Goal: Transaction & Acquisition: Subscribe to service/newsletter

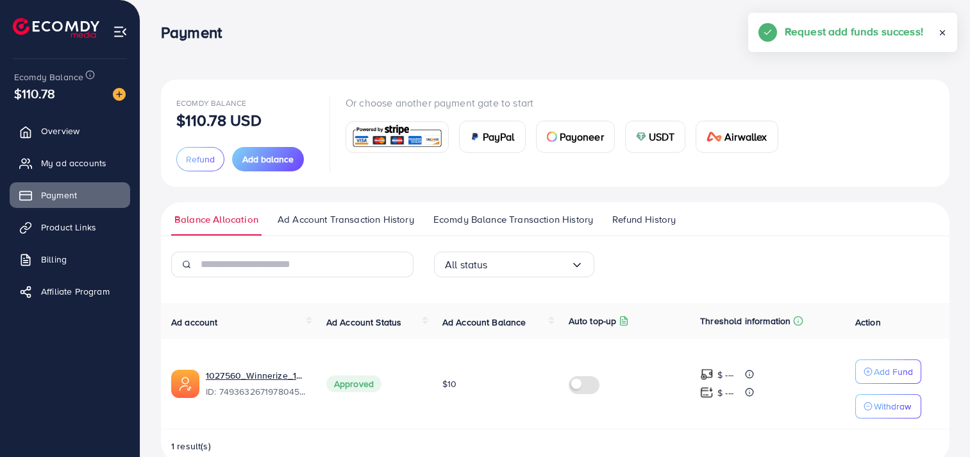
scroll to position [26, 0]
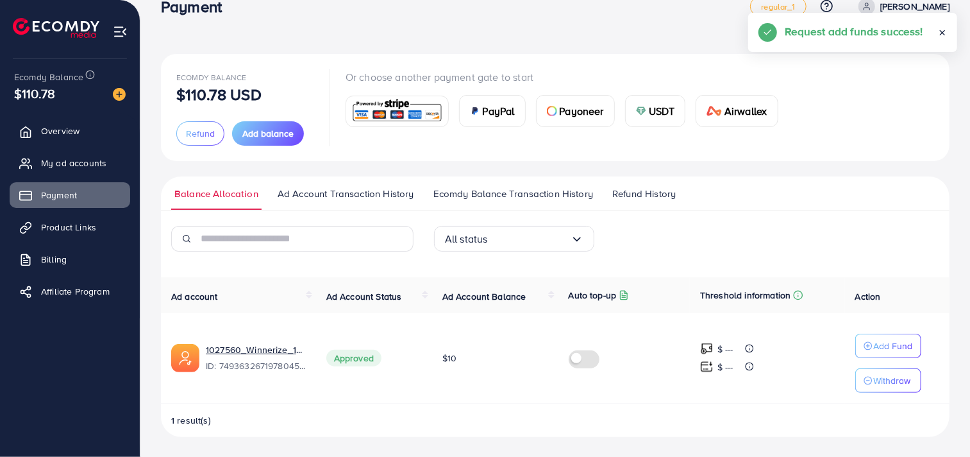
click at [492, 304] on th "Ad Account Balance" at bounding box center [495, 295] width 126 height 36
click at [63, 267] on link "Billing" at bounding box center [70, 259] width 121 height 26
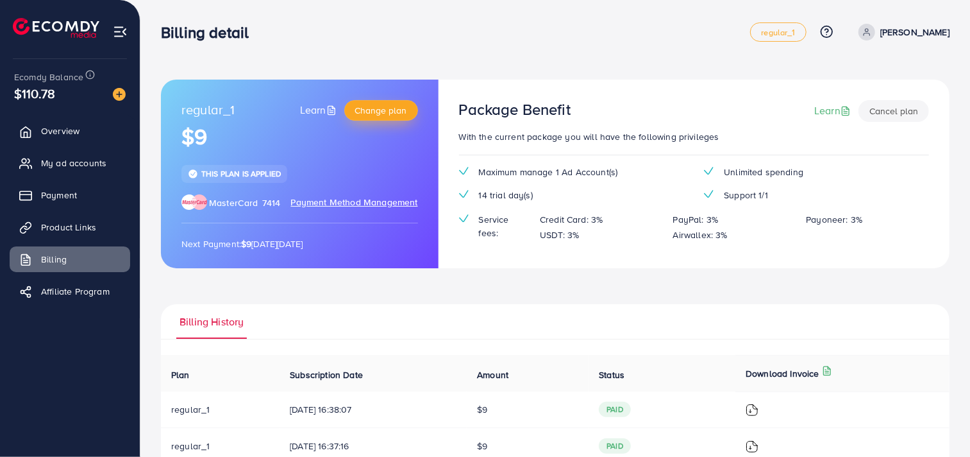
click at [383, 115] on span "Change plan" at bounding box center [381, 110] width 52 height 13
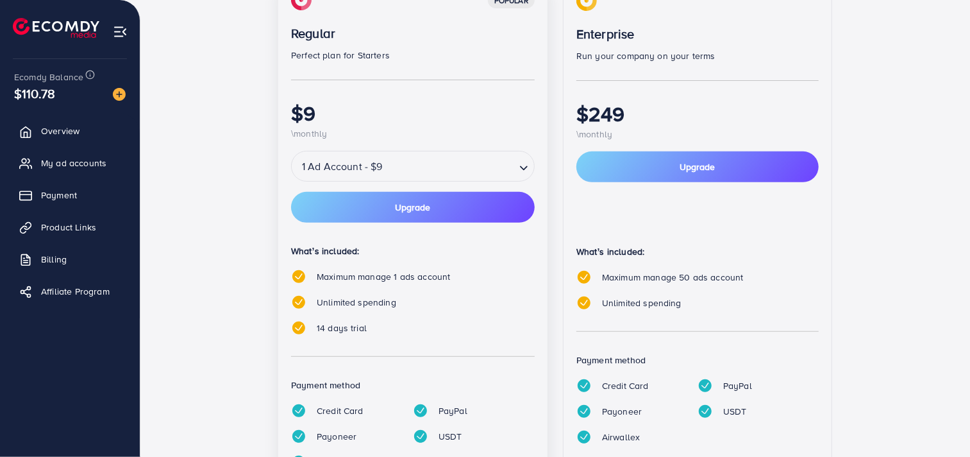
scroll to position [214, 0]
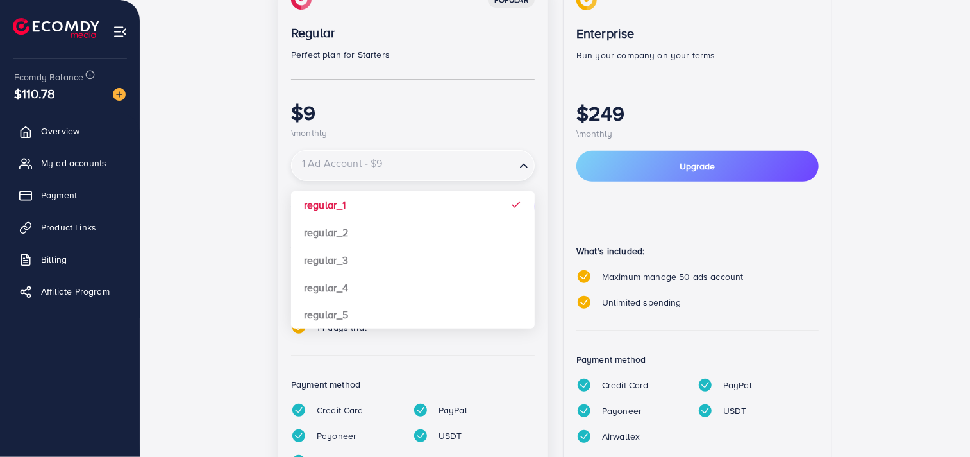
click at [454, 163] on input "Search for option" at bounding box center [403, 166] width 221 height 22
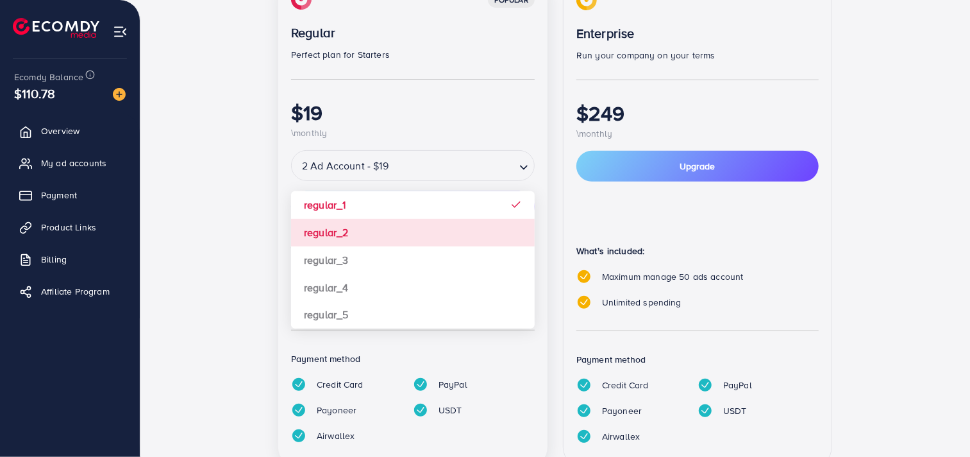
click at [428, 231] on div "popular Regular Perfect plan for Starters $19 \monthly 2 Ad Account - $19 Loadi…" at bounding box center [412, 221] width 269 height 491
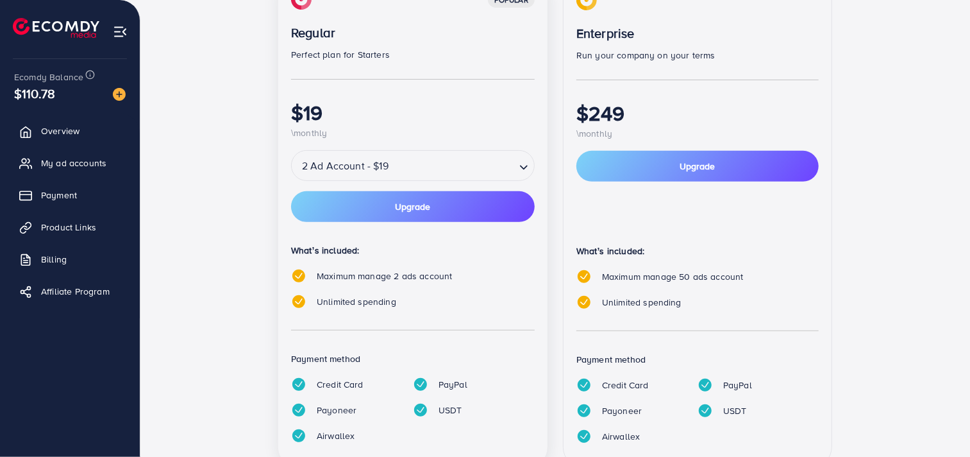
click at [432, 187] on div "popular Regular Perfect plan for Starters $19 \monthly 2 Ad Account - $19 Loadi…" at bounding box center [412, 221] width 269 height 491
click at [441, 147] on div "popular Regular Perfect plan for Starters $19 \monthly 2 Ad Account - $19 Loadi…" at bounding box center [412, 221] width 269 height 491
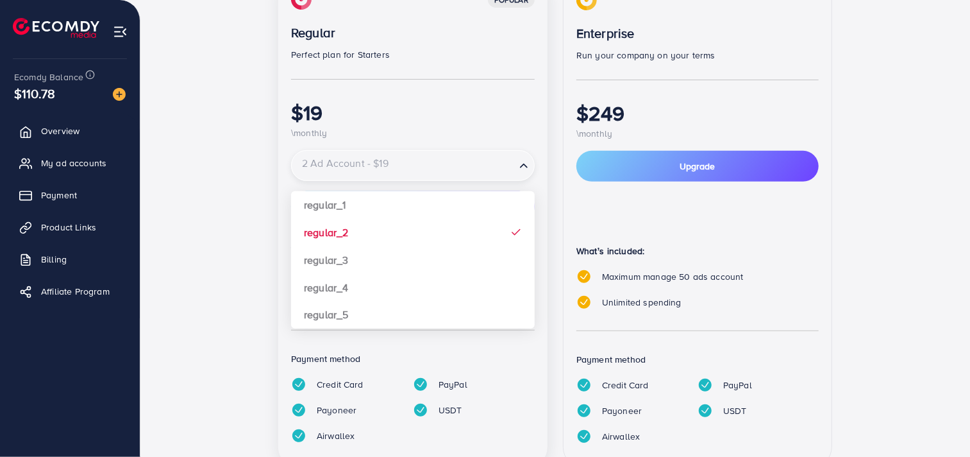
click at [436, 177] on div "2 Ad Account - $19 Loading..." at bounding box center [413, 165] width 244 height 31
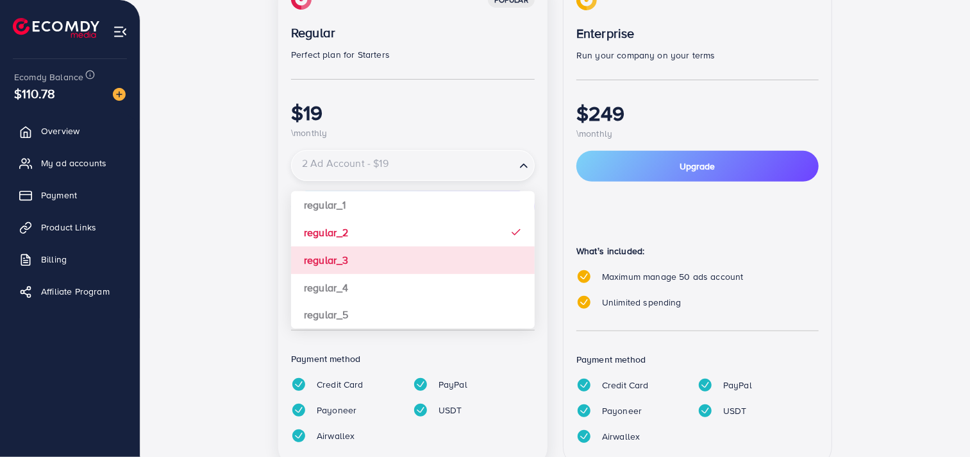
click at [421, 246] on div "popular Regular Perfect plan for Starters $19 \monthly 2 Ad Account - $19 Loadi…" at bounding box center [412, 221] width 269 height 491
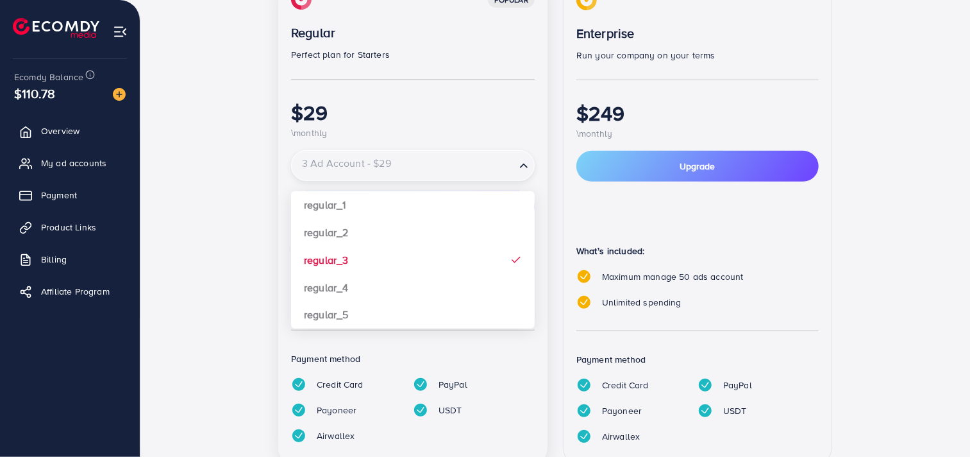
click at [428, 177] on div "3 Ad Account - $29 Loading..." at bounding box center [413, 165] width 244 height 31
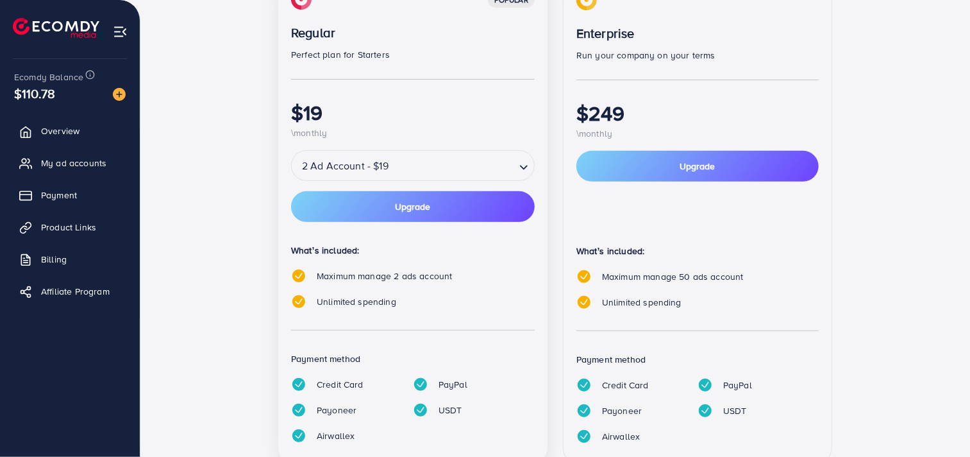
click at [417, 233] on div "popular Regular Perfect plan for Starters $19 \monthly 2 Ad Account - $19 Loadi…" at bounding box center [412, 221] width 269 height 491
click at [415, 212] on button "Upgrade" at bounding box center [413, 206] width 244 height 31
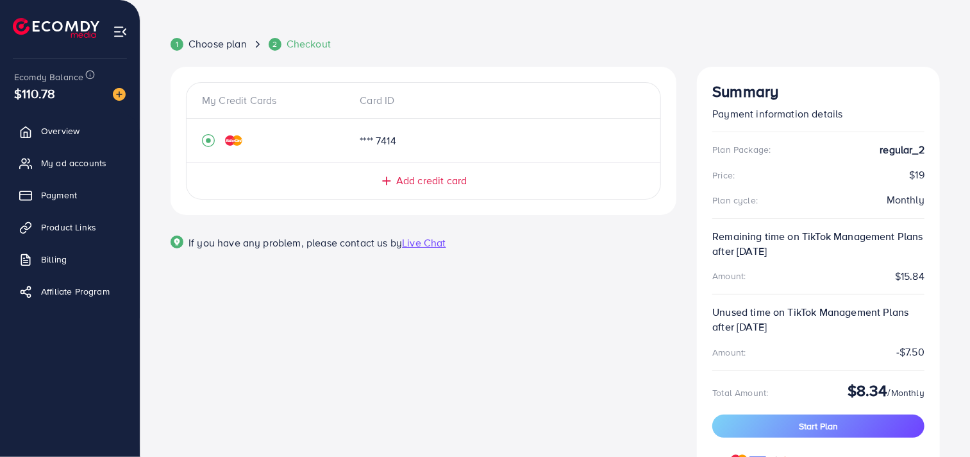
scroll to position [104, 0]
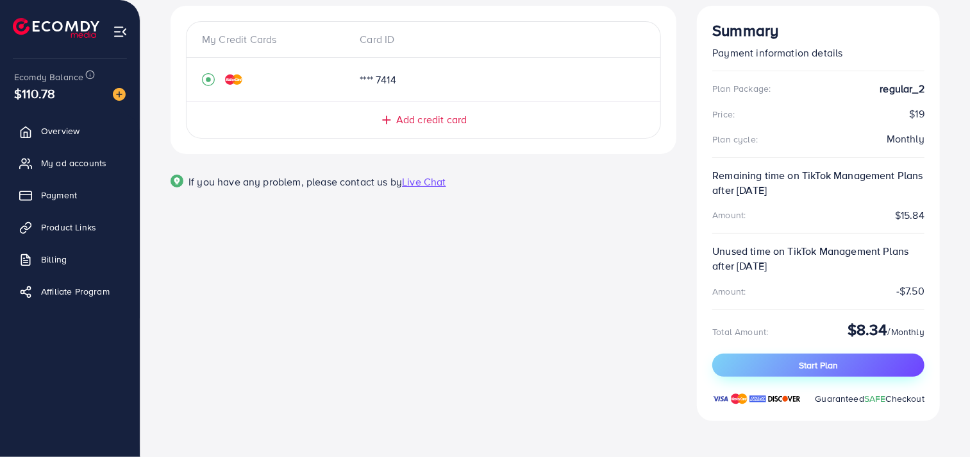
click at [783, 366] on button "Start Plan" at bounding box center [818, 364] width 212 height 23
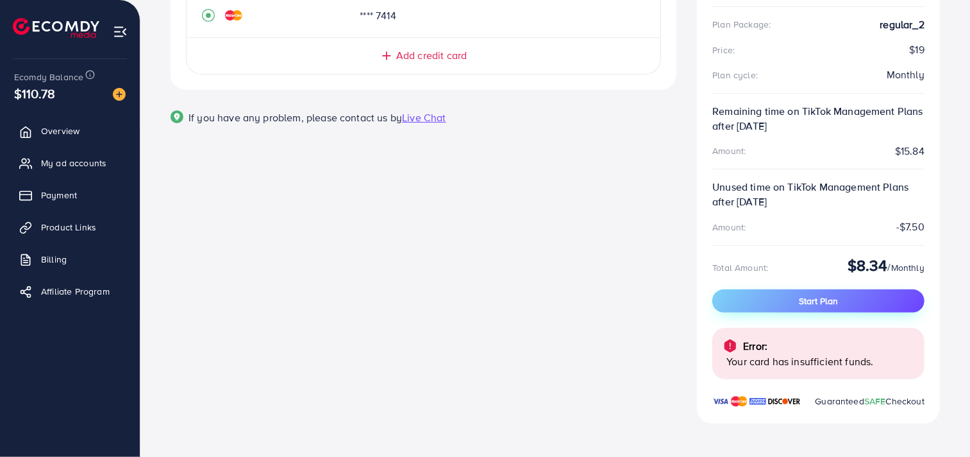
scroll to position [170, 0]
